Goal: Task Accomplishment & Management: Use online tool/utility

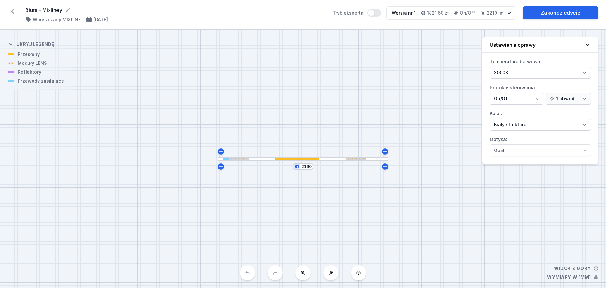
select select "3000"
click at [12, 10] on icon at bounding box center [12, 11] width 3 height 5
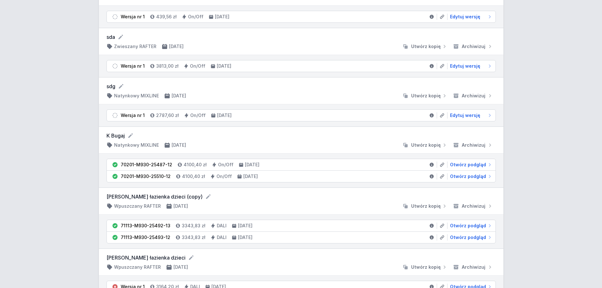
scroll to position [695, 0]
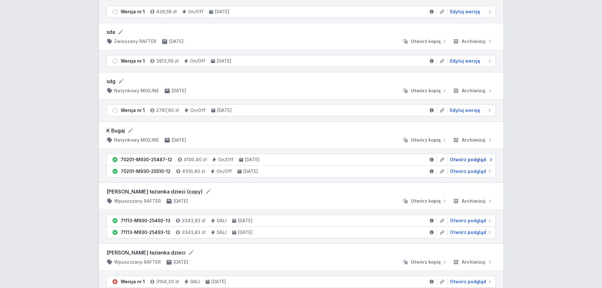
click at [474, 159] on span "Otwórz podgląd" at bounding box center [468, 159] width 36 height 6
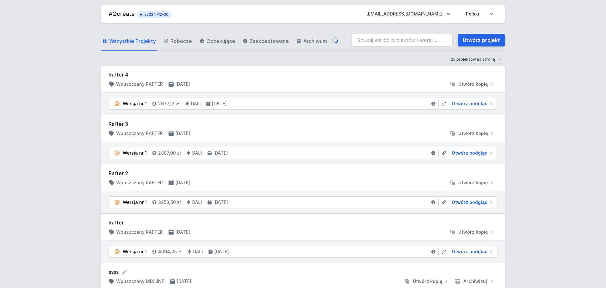
select select "2"
